Goal: Information Seeking & Learning: Learn about a topic

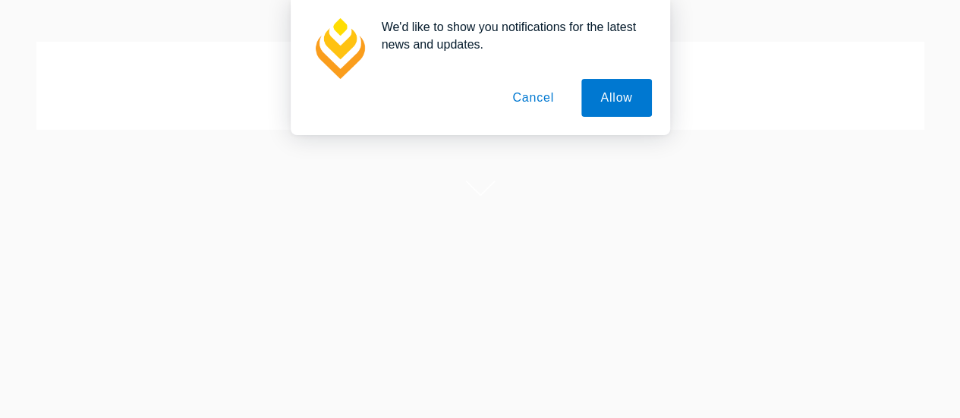
click at [531, 101] on button "Cancel" at bounding box center [533, 98] width 80 height 38
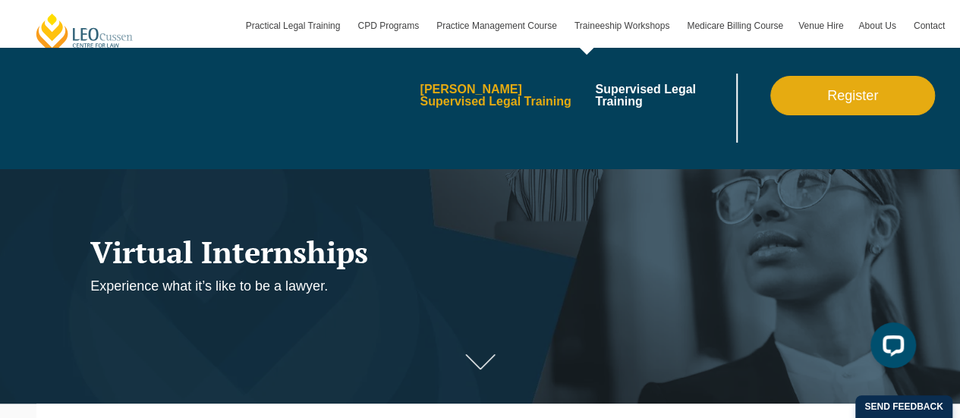
scroll to position [129, 0]
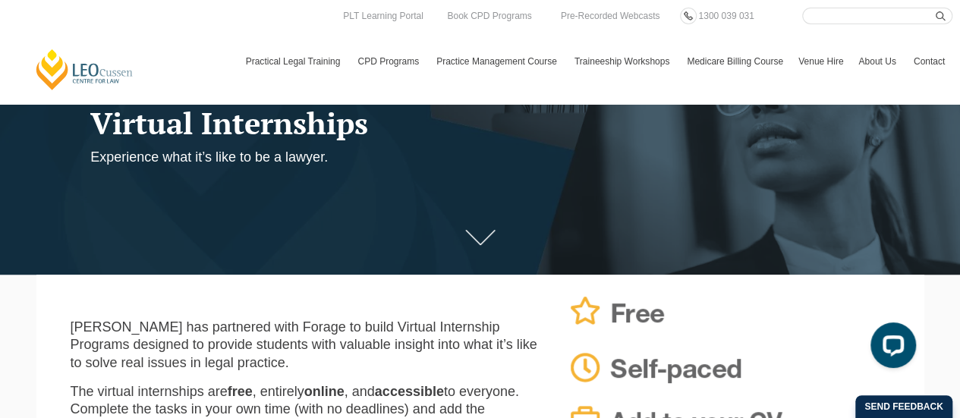
click at [475, 230] on link at bounding box center [480, 238] width 61 height 46
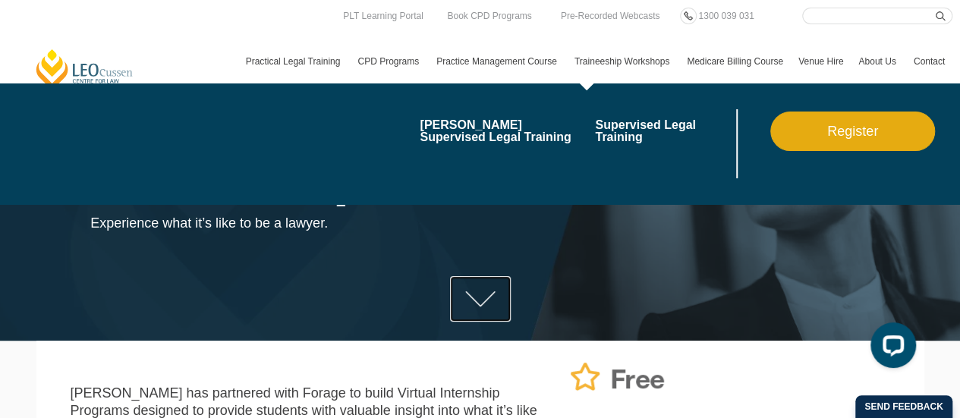
scroll to position [43, 0]
